Goal: Task Accomplishment & Management: Use online tool/utility

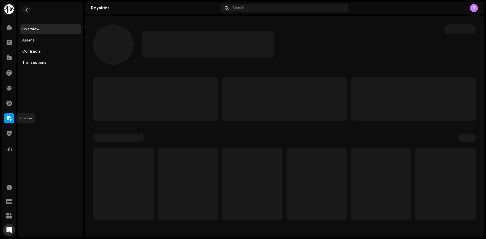
click at [9, 118] on span at bounding box center [9, 118] width 5 height 4
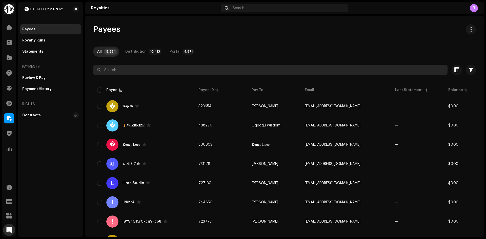
click at [140, 70] on input "text" at bounding box center [270, 70] width 354 height 10
paste input "[EMAIL_ADDRESS][DOMAIN_NAME]"
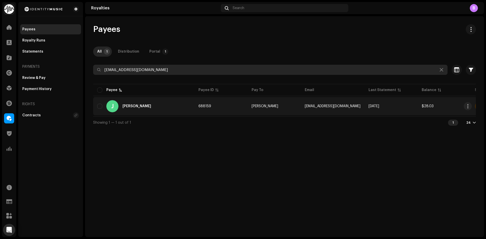
type input "[EMAIL_ADDRESS][DOMAIN_NAME]"
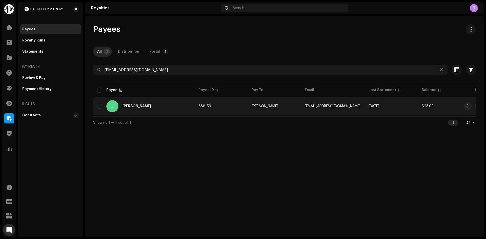
click at [177, 109] on div "J [PERSON_NAME]" at bounding box center [143, 106] width 93 height 12
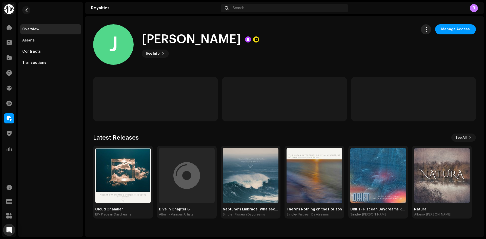
click at [424, 31] on button "button" at bounding box center [426, 29] width 10 height 10
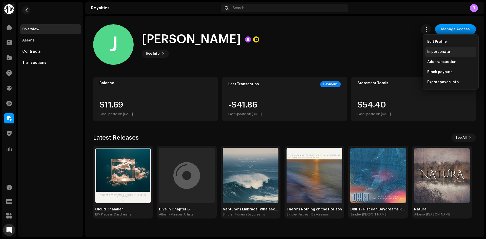
click at [437, 54] on div "Impersonate" at bounding box center [450, 52] width 51 height 10
